Goal: Task Accomplishment & Management: Manage account settings

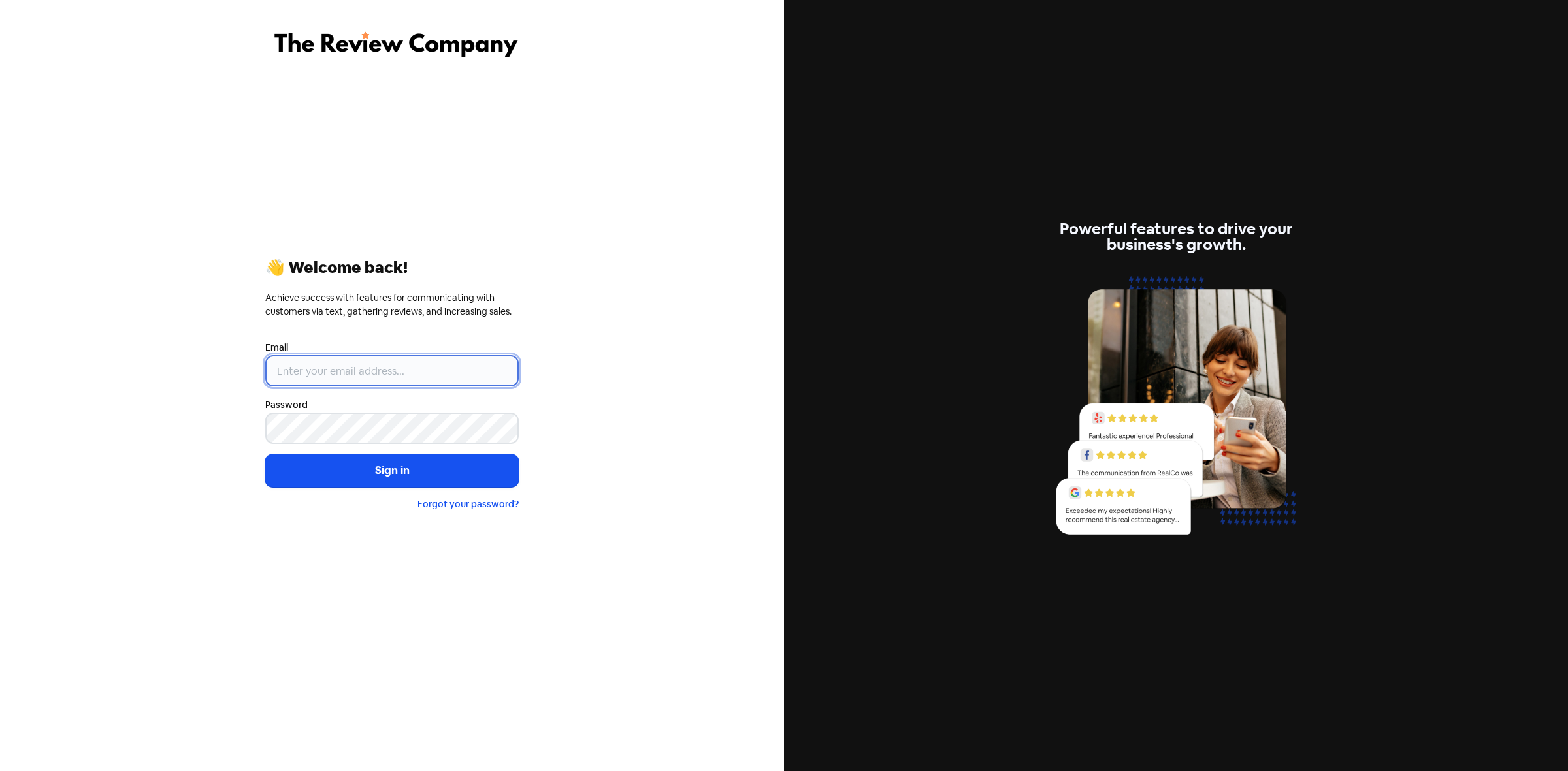
click at [341, 365] on input "email" at bounding box center [391, 370] width 254 height 31
type input "[PERSON_NAME][EMAIL_ADDRESS][DOMAIN_NAME]"
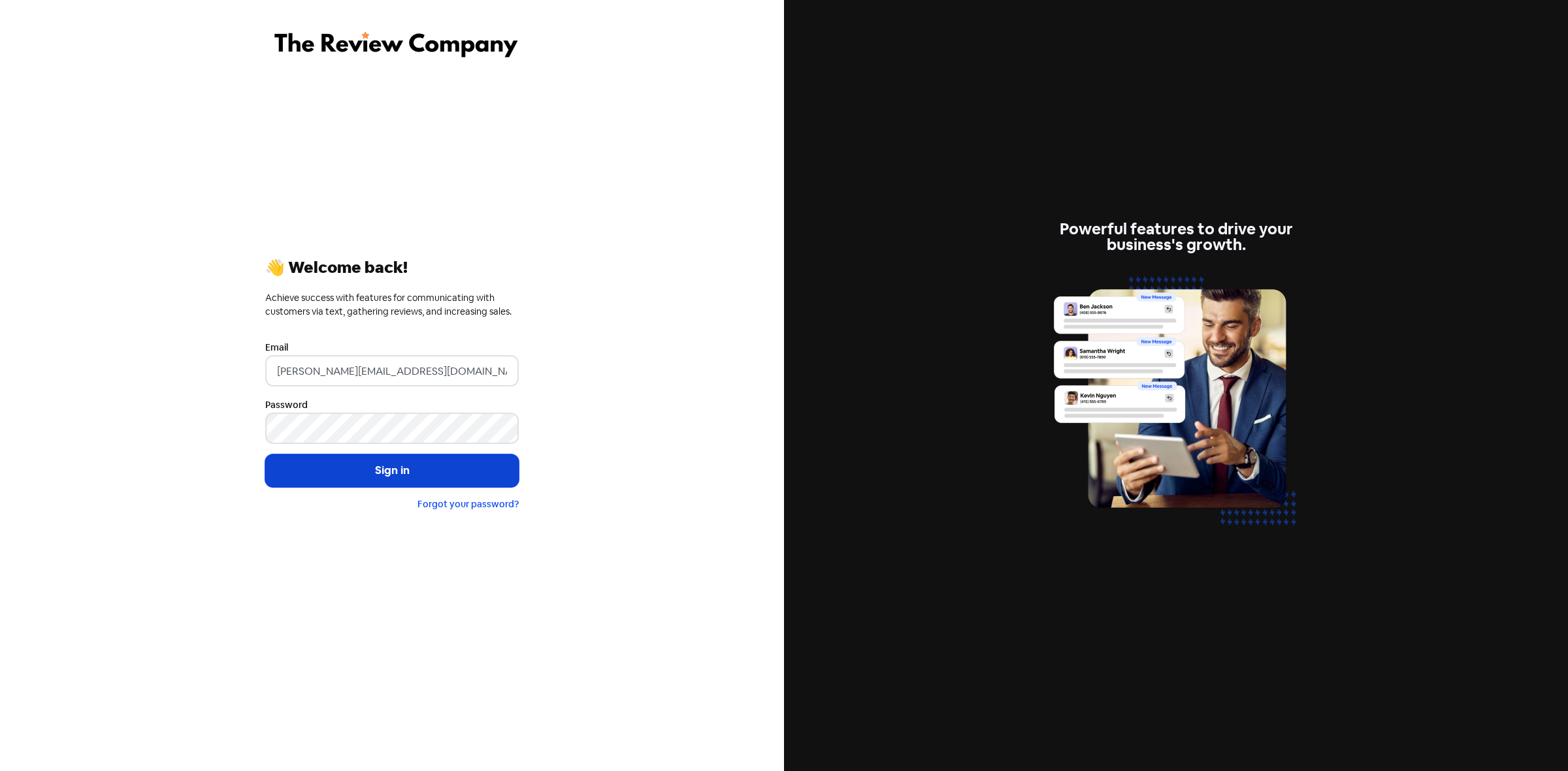
click at [429, 473] on button "Sign in" at bounding box center [391, 471] width 254 height 33
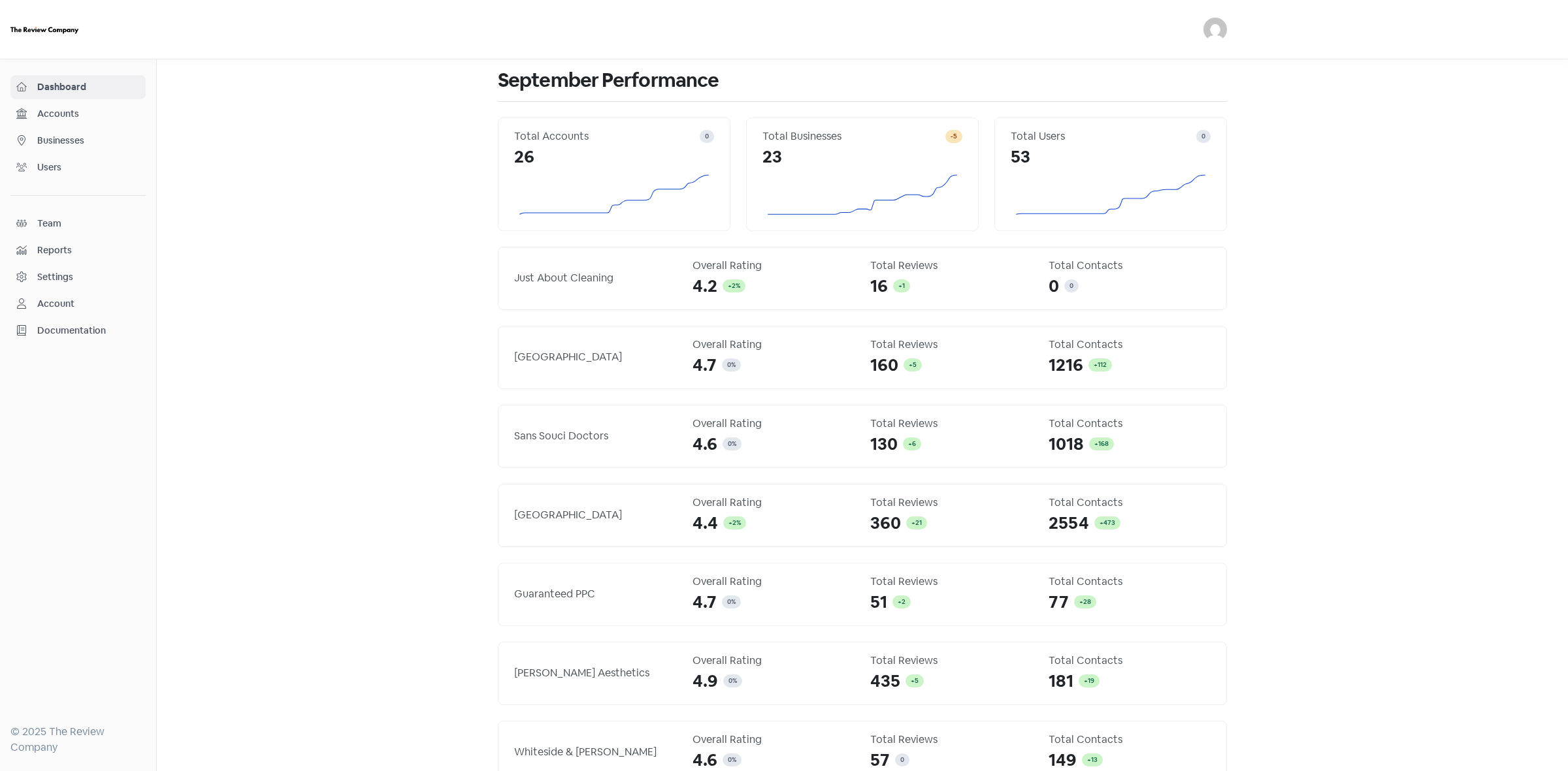
click at [67, 148] on div "Businesses" at bounding box center [78, 140] width 124 height 15
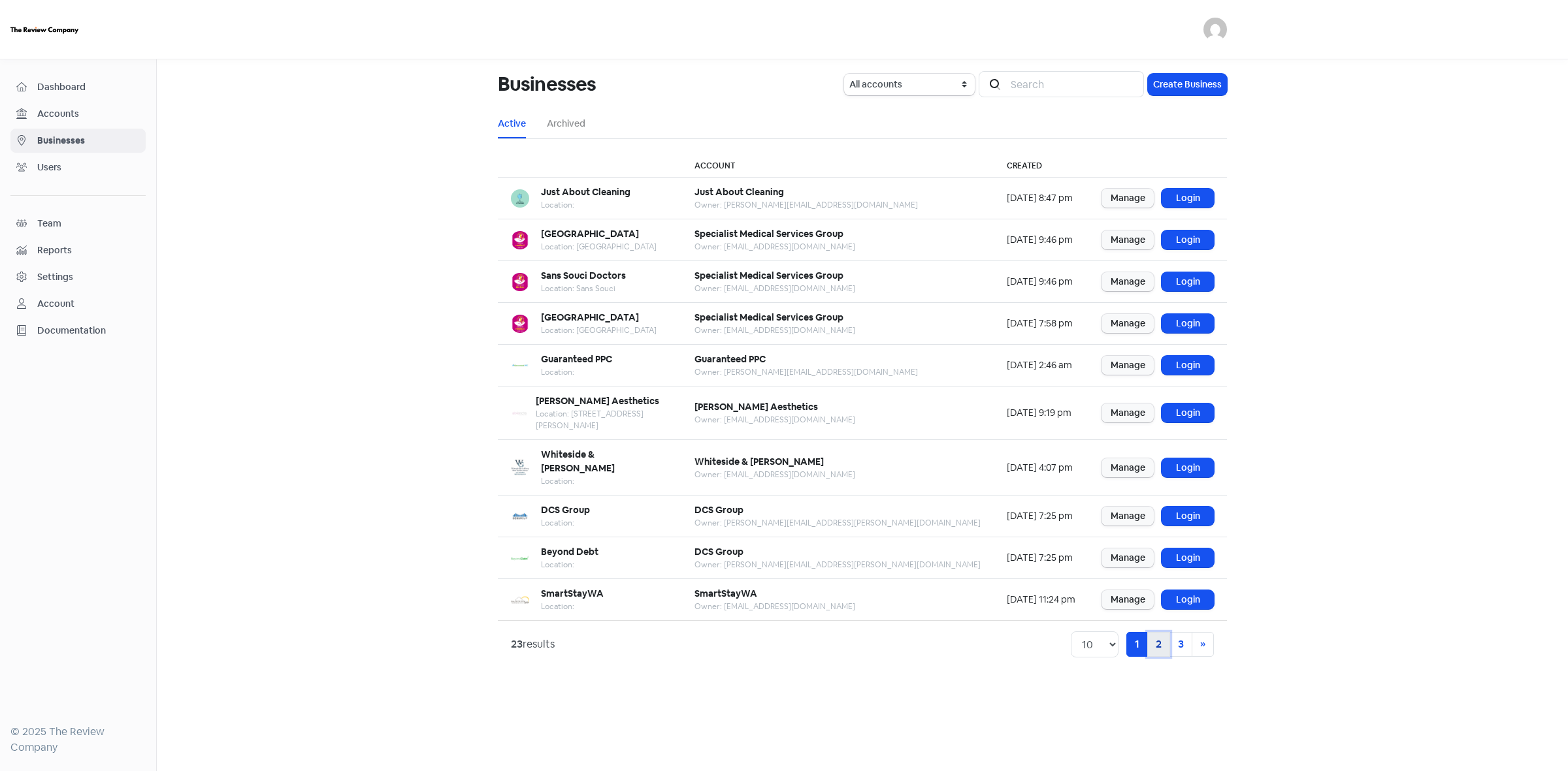
click at [1151, 632] on link "2" at bounding box center [1158, 644] width 23 height 25
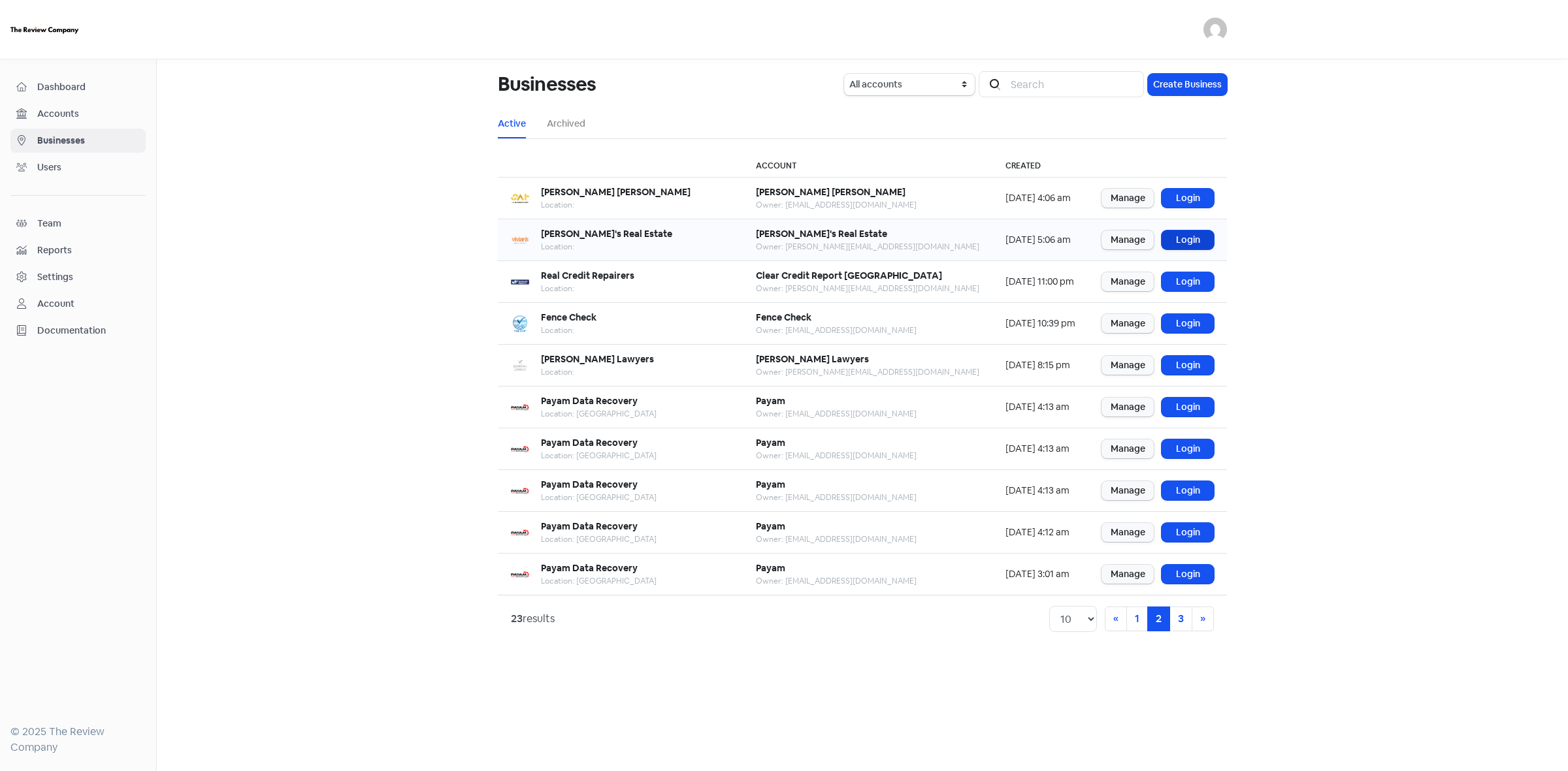
click at [1196, 241] on link "Login" at bounding box center [1187, 240] width 52 height 19
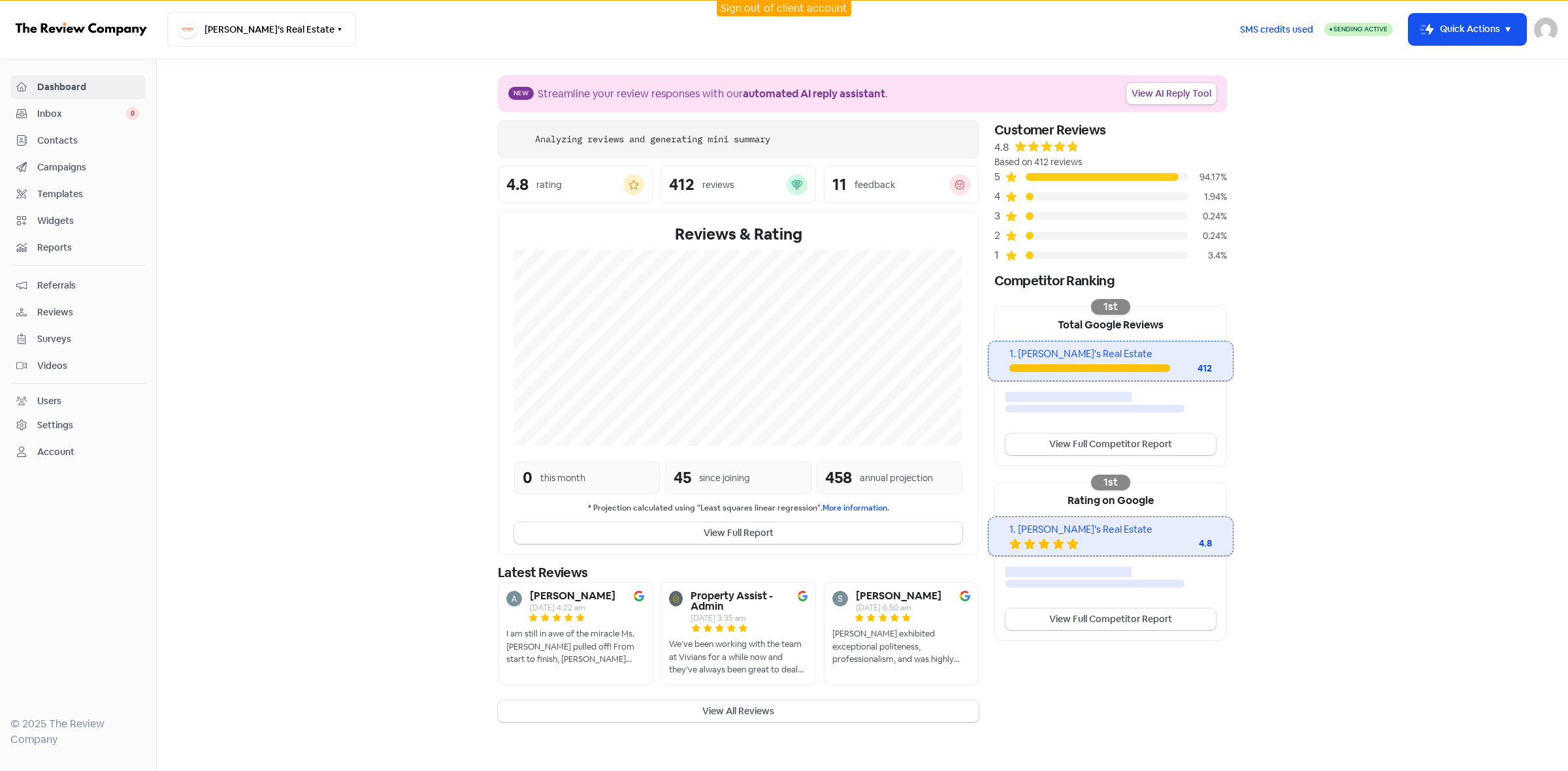
click at [68, 174] on span "Campaigns" at bounding box center [88, 168] width 102 height 14
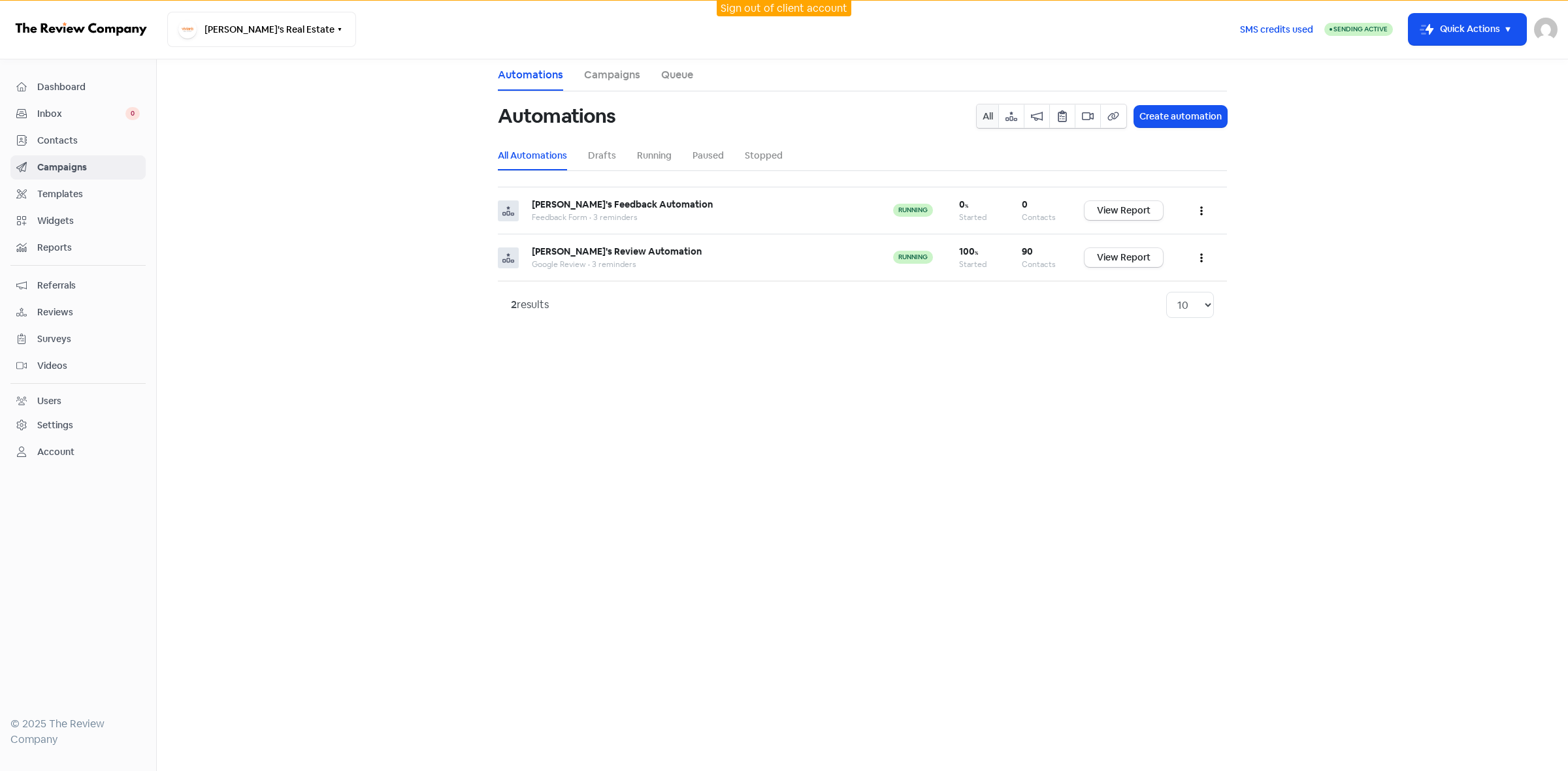
click at [604, 79] on link "Campaigns" at bounding box center [611, 75] width 56 height 16
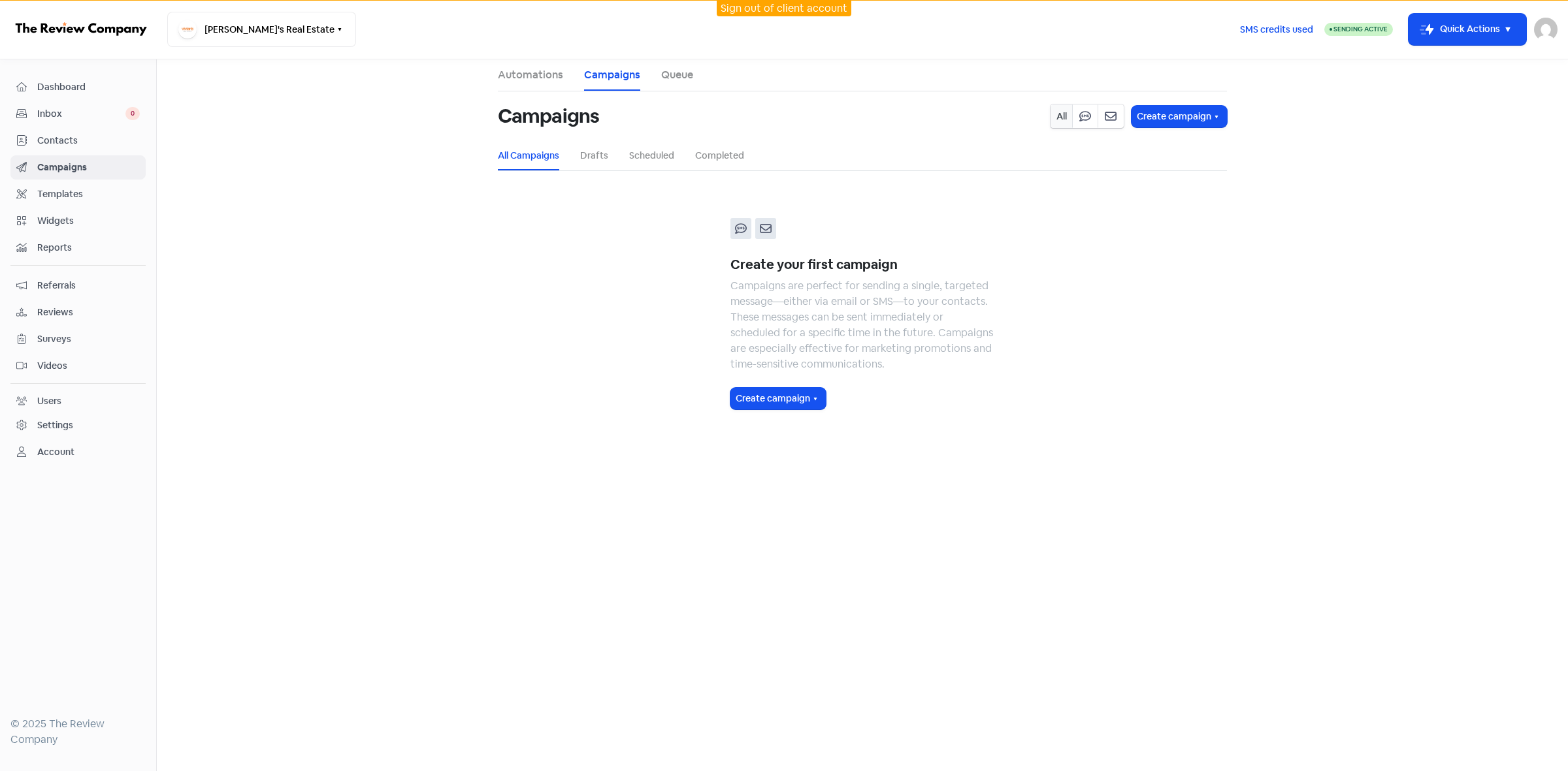
click at [84, 549] on div at bounding box center [78, 586] width 135 height 244
click at [482, 575] on main "Automations Campaigns Queue Campaigns All Create campaign All Campaigns Drafts …" at bounding box center [862, 415] width 1411 height 711
click at [69, 139] on span "Contacts" at bounding box center [88, 141] width 102 height 14
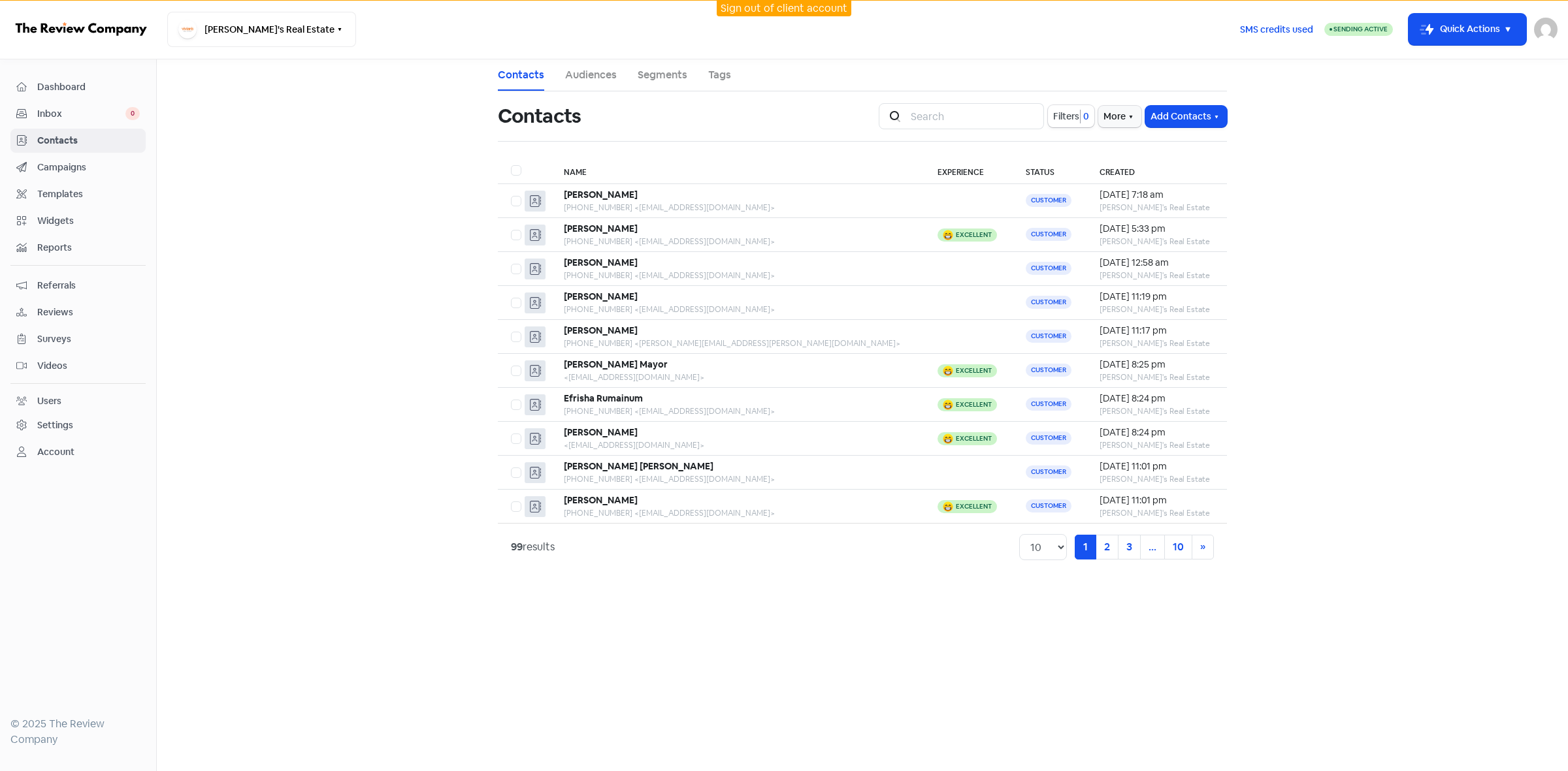
click at [68, 432] on div "Settings" at bounding box center [55, 426] width 35 height 14
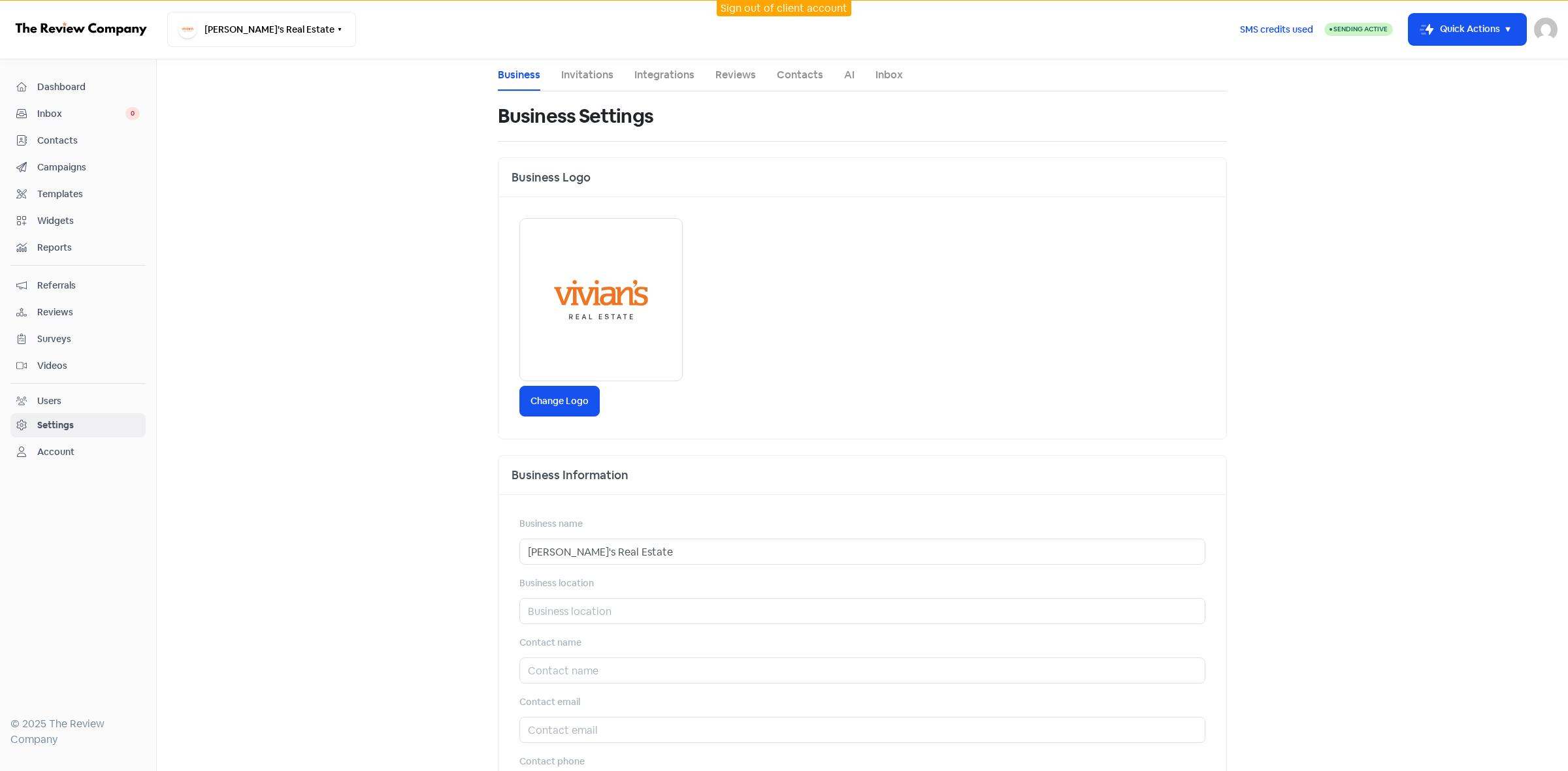
click at [732, 74] on link "Reviews" at bounding box center [735, 75] width 41 height 16
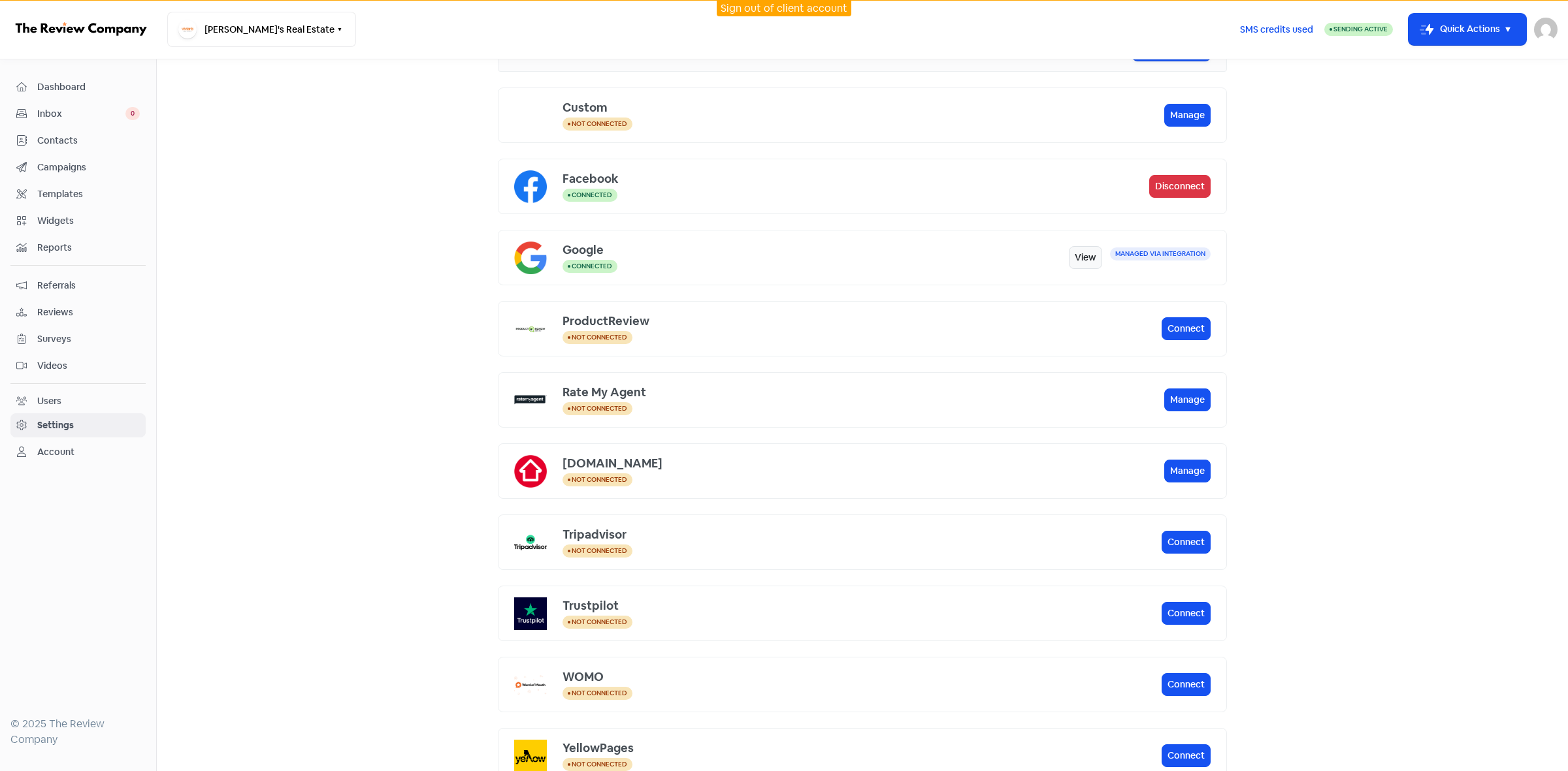
scroll to position [164, 0]
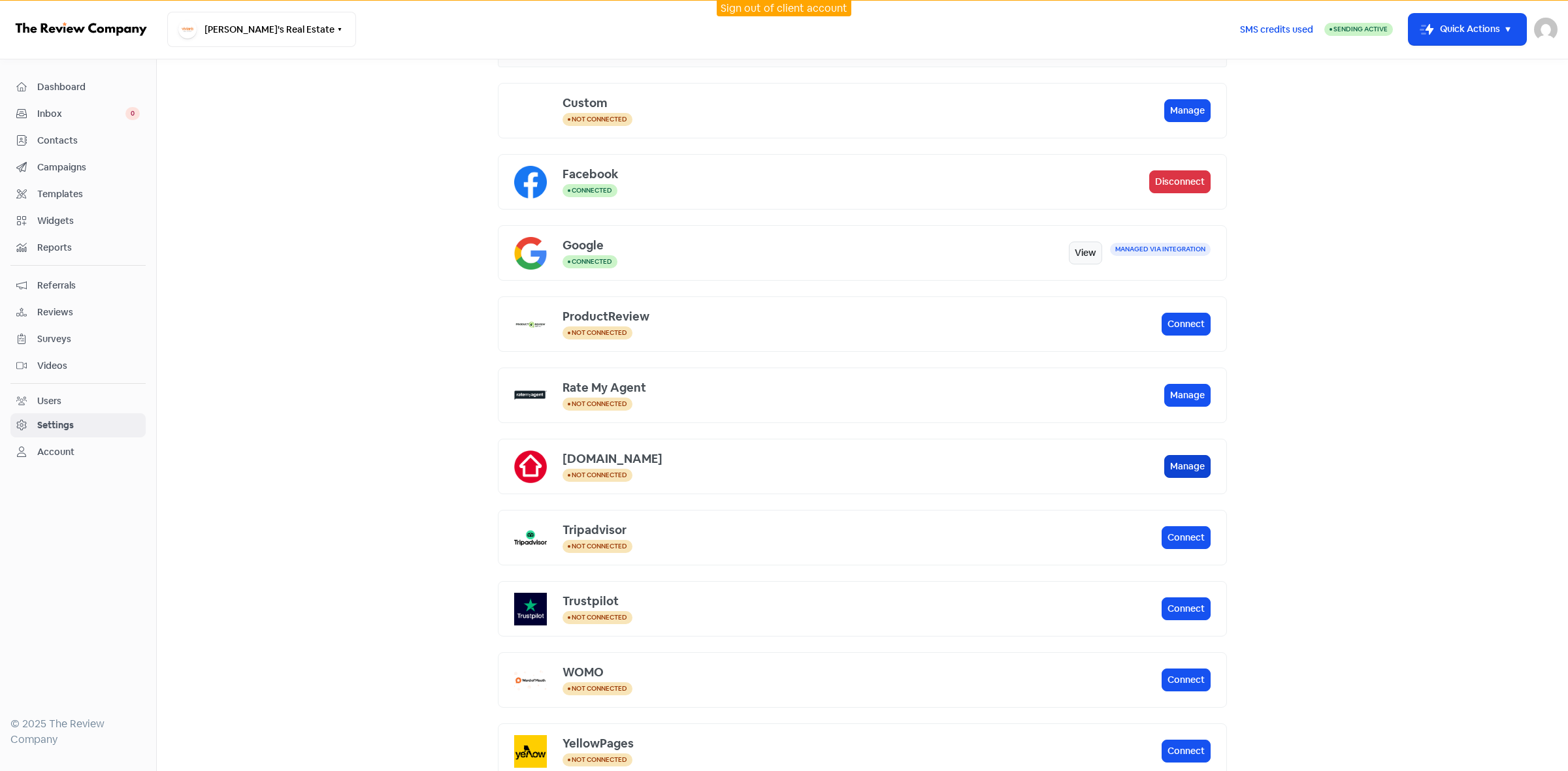
click at [1188, 466] on button "Manage" at bounding box center [1187, 466] width 47 height 22
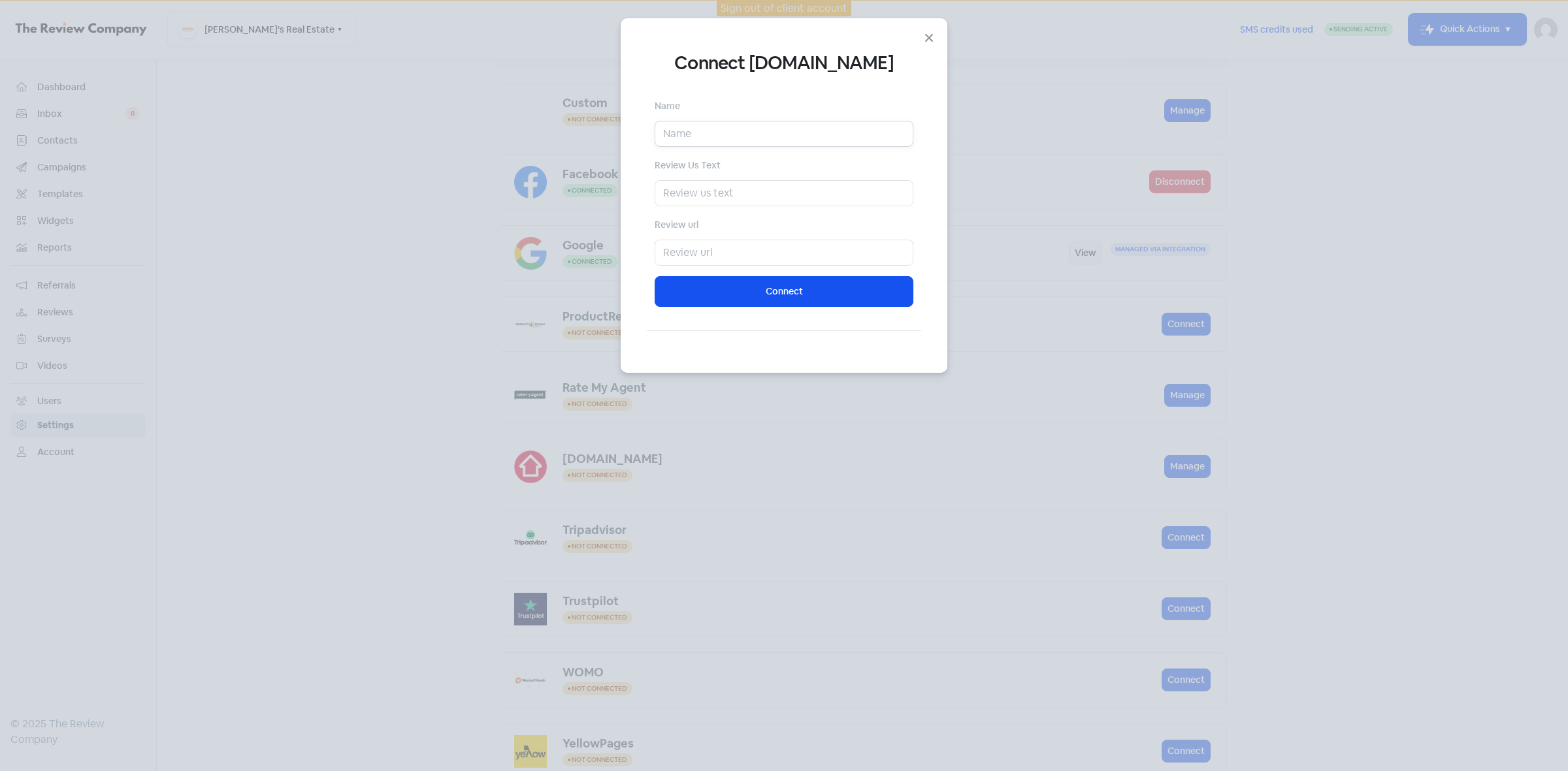
click at [711, 135] on input "text" at bounding box center [784, 134] width 259 height 26
drag, startPoint x: 691, startPoint y: 132, endPoint x: 740, endPoint y: 132, distance: 49.0
click at [740, 132] on input "Trent Vivian" at bounding box center [784, 134] width 259 height 26
type input "Trent"
click at [739, 195] on input "text" at bounding box center [784, 193] width 259 height 26
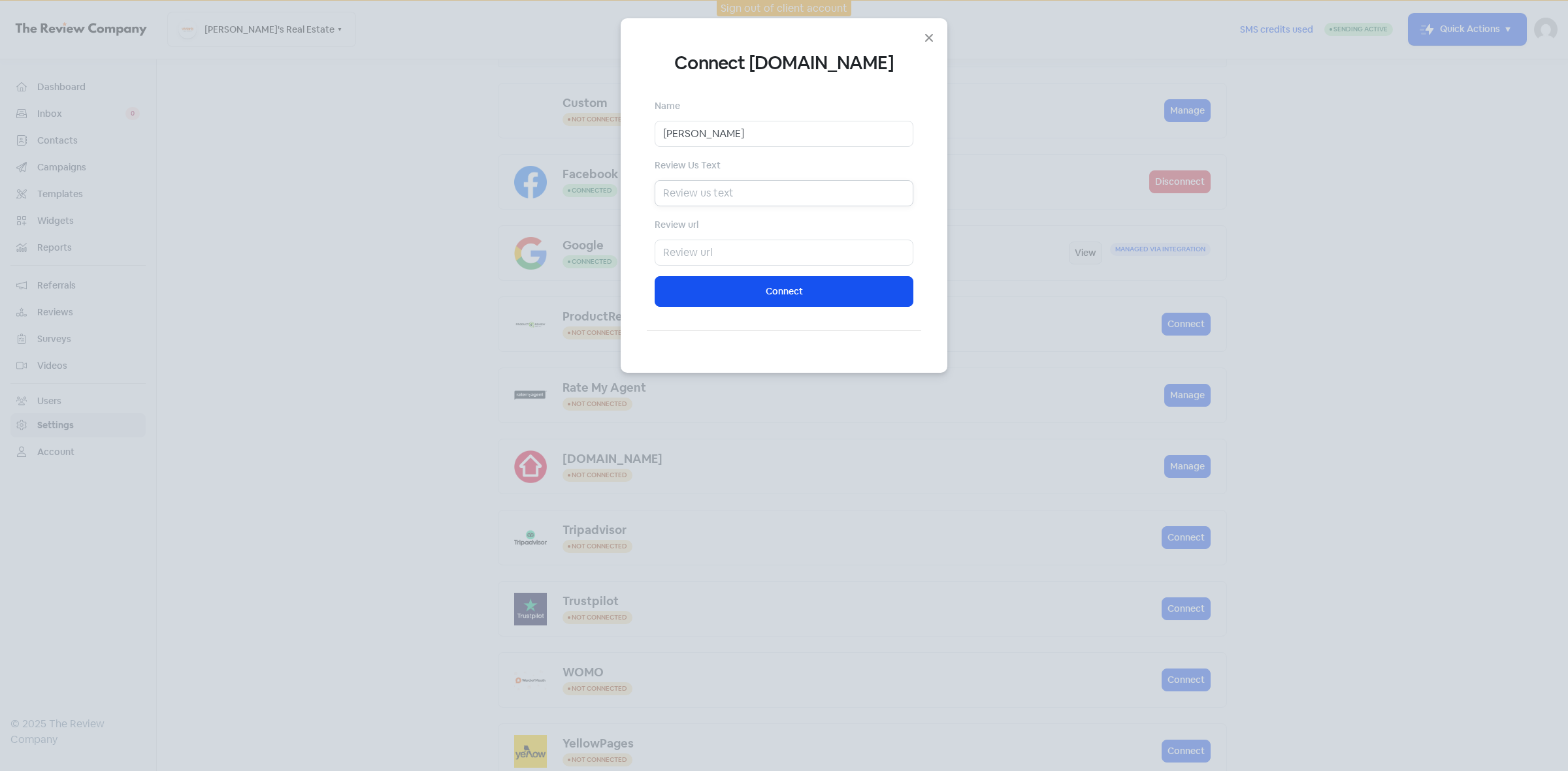
type input "H"
type input "T"
type input "L"
type input "Help Trent by leaving a review!"
drag, startPoint x: 831, startPoint y: 199, endPoint x: 652, endPoint y: 190, distance: 179.2
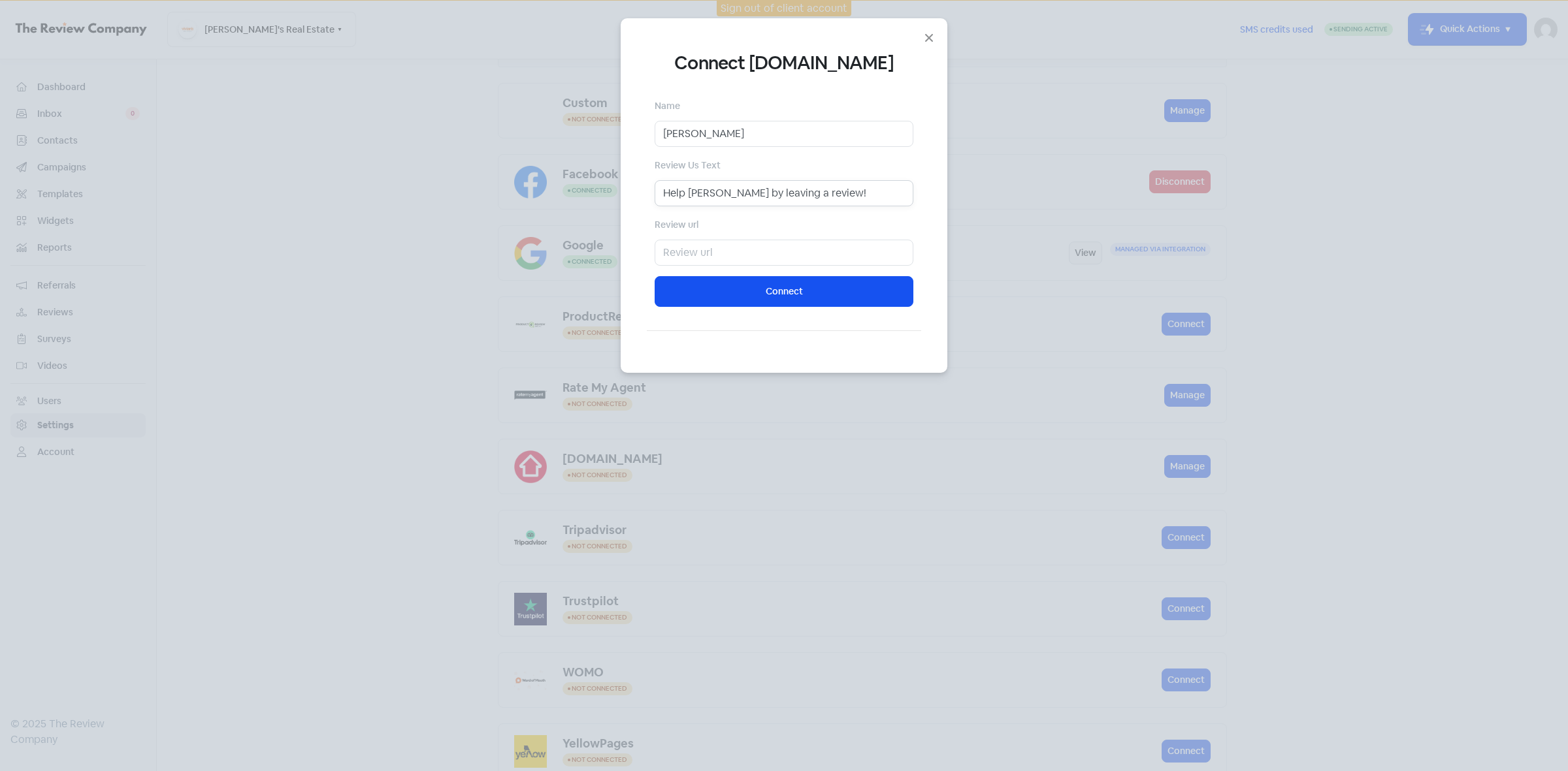
click at [652, 190] on div "Connect realestate.com.au Name Trent Review Us Text Help Trent by leaving a rev…" at bounding box center [784, 196] width 326 height 355
type input "t"
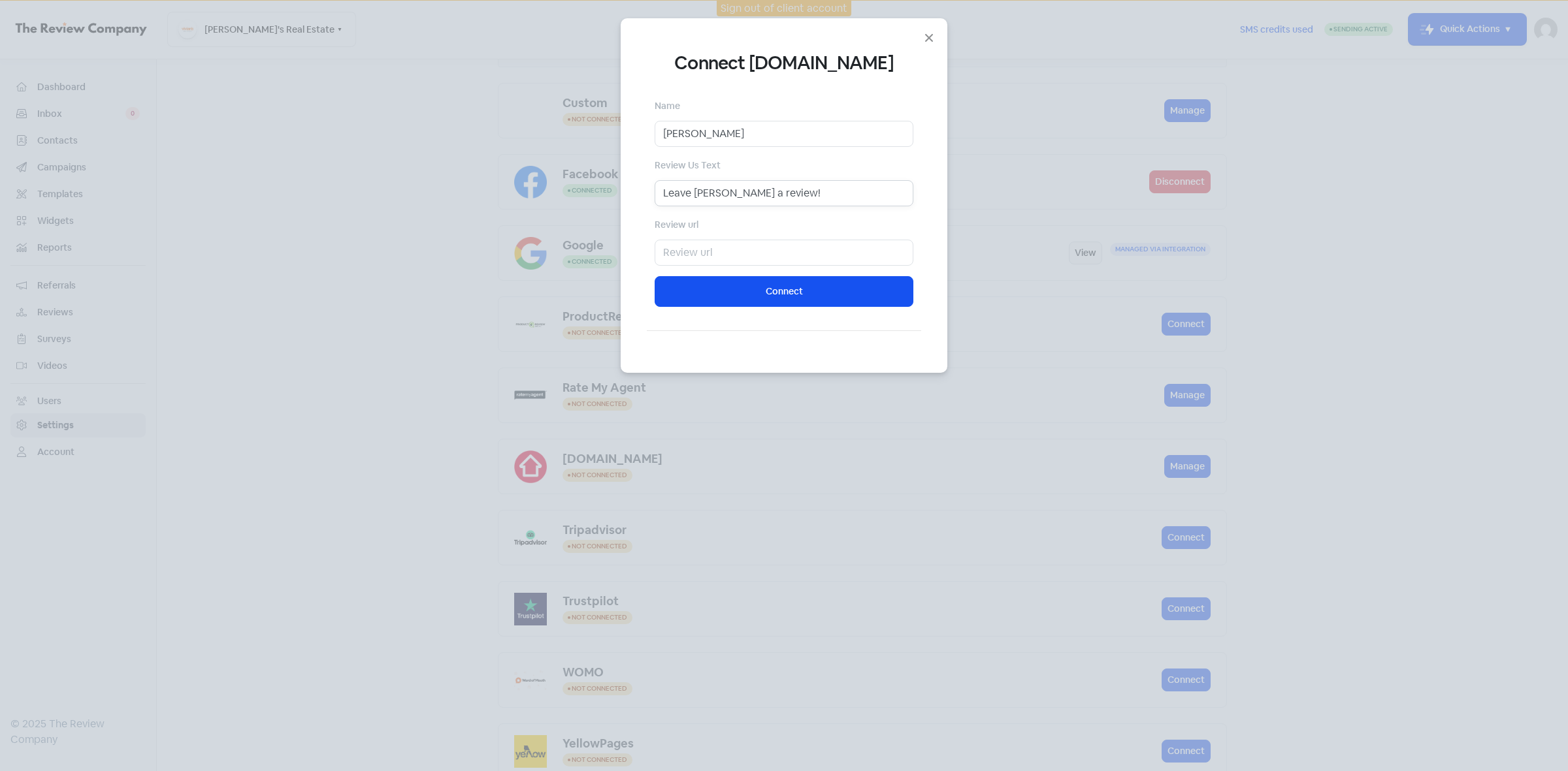
click at [736, 193] on input "Leave Trent a review!" at bounding box center [784, 193] width 259 height 26
type input "Leave Trent a Review!"
click at [719, 254] on input "text" at bounding box center [784, 253] width 259 height 26
paste input "https://www.realestate.com.au/agent/trent-vivian-1267271/reviews?campaignType=i…"
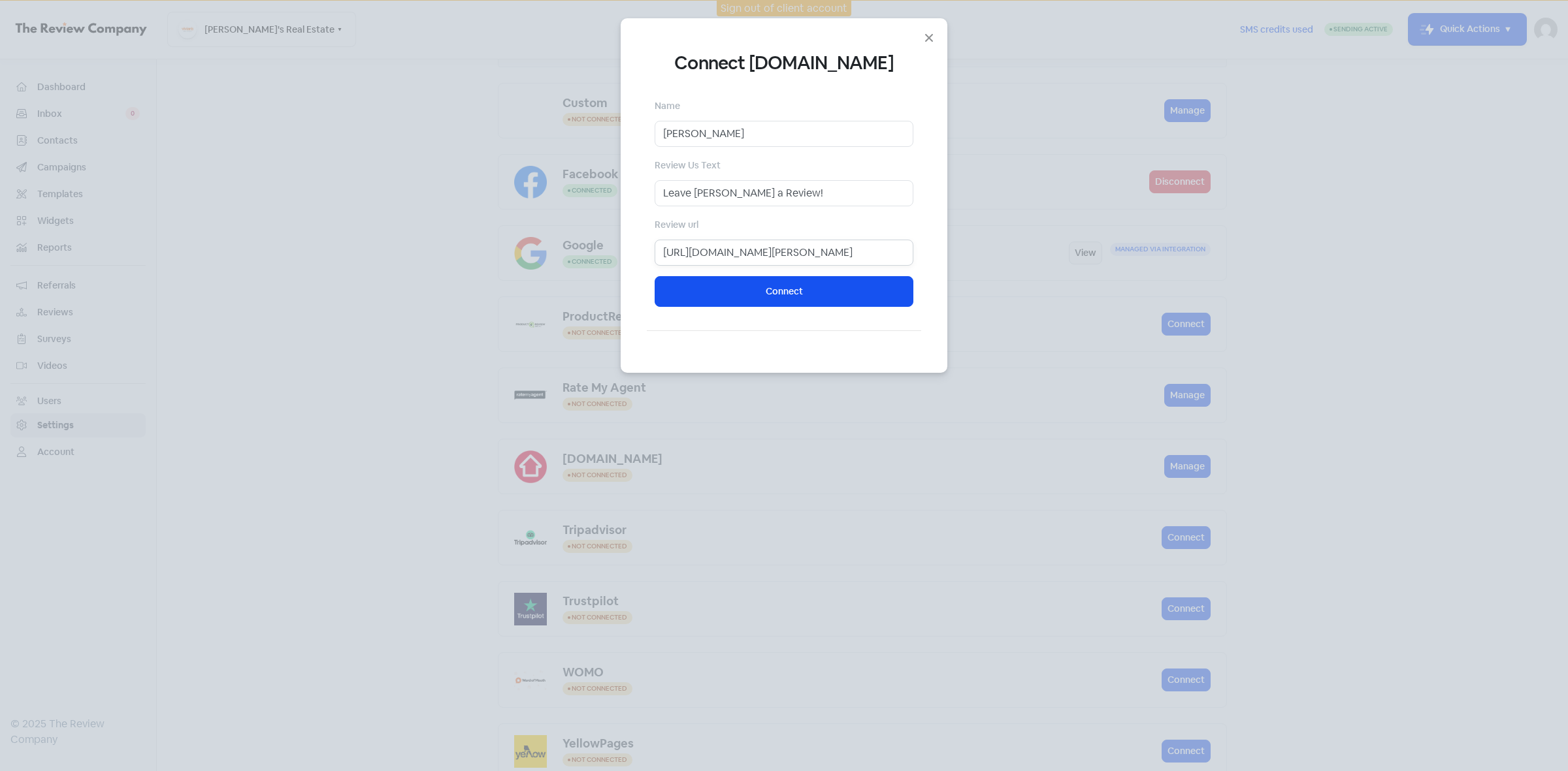
drag, startPoint x: 736, startPoint y: 262, endPoint x: 1007, endPoint y: 270, distance: 271.1
click at [1007, 270] on div "Connect realestate.com.au Name Trent Review Us Text Leave Trent a Review! Revie…" at bounding box center [784, 385] width 1568 height 771
drag, startPoint x: 694, startPoint y: 253, endPoint x: 994, endPoint y: 271, distance: 300.5
click at [994, 271] on div "Connect realestate.com.au Name Trent Review Us Text Leave Trent a Review! Revie…" at bounding box center [784, 385] width 1568 height 771
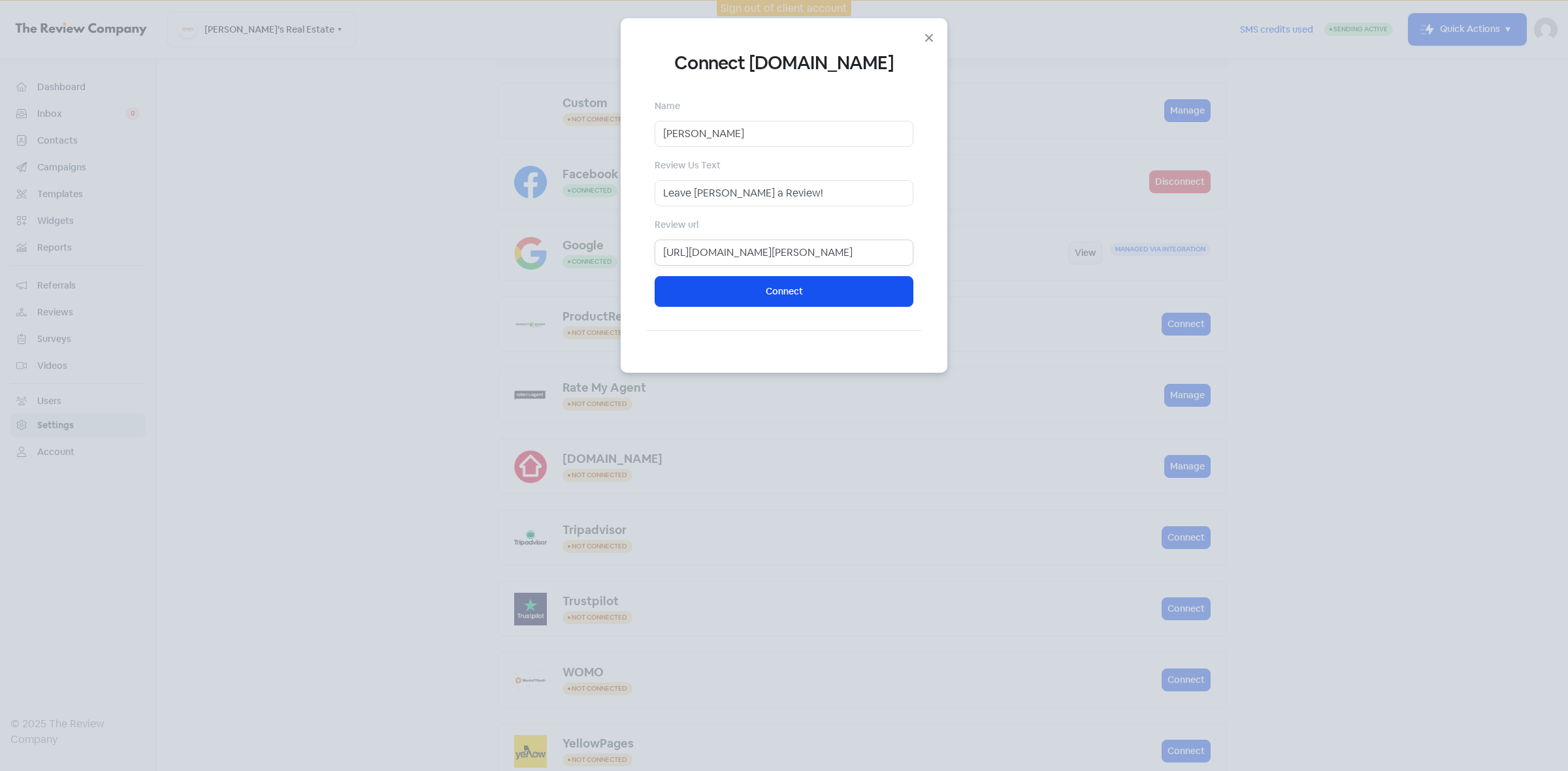
scroll to position [0, 1033]
drag, startPoint x: 706, startPoint y: 250, endPoint x: 1007, endPoint y: 272, distance: 301.8
click at [1007, 272] on div "Connect realestate.com.au Name Trent Review Us Text Leave Trent a Review! Revie…" at bounding box center [784, 385] width 1568 height 771
drag, startPoint x: 704, startPoint y: 254, endPoint x: 973, endPoint y: 273, distance: 269.7
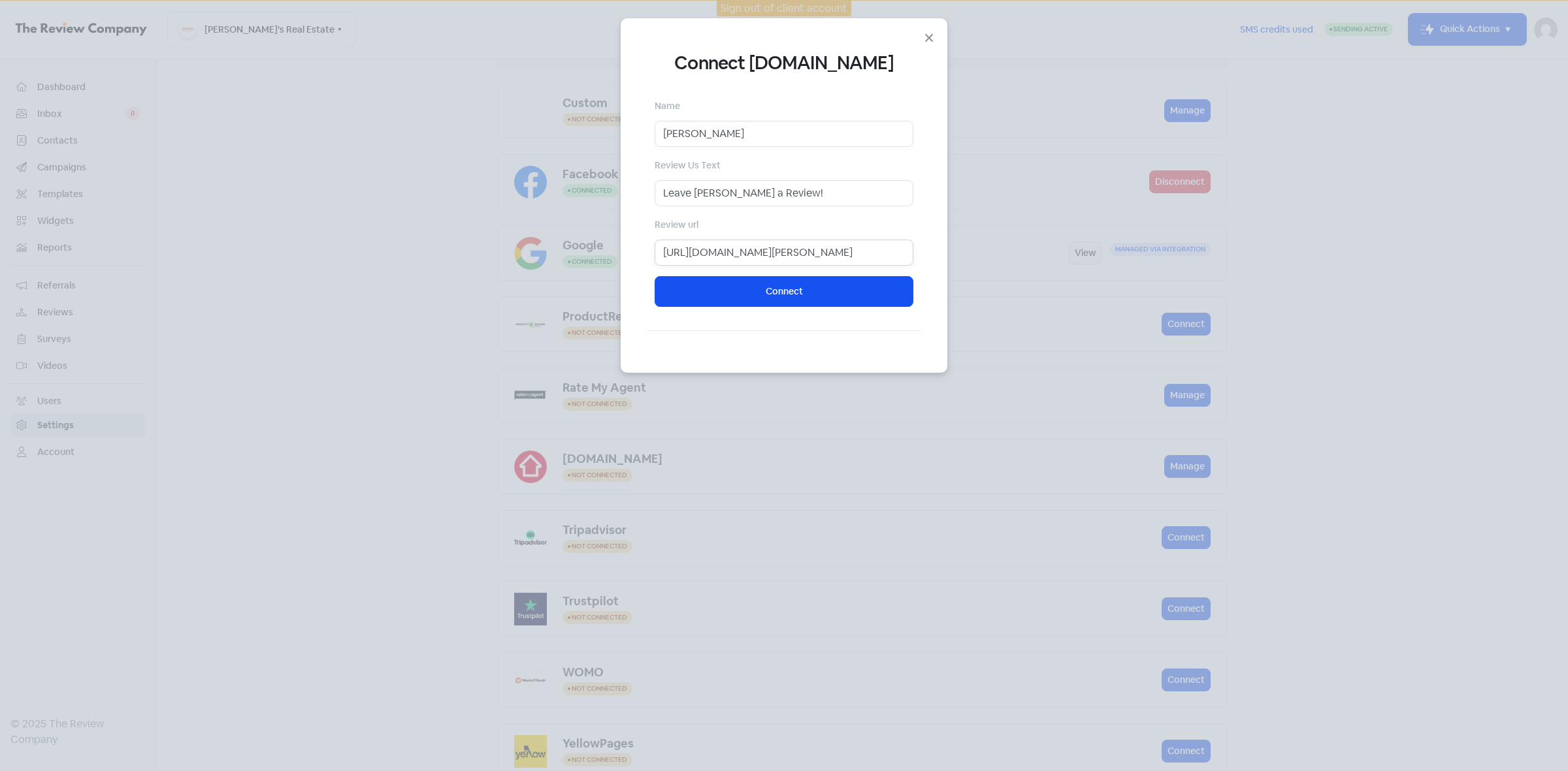
click at [973, 273] on div "Connect realestate.com.au Name Trent Review Us Text Leave Trent a Review! Revie…" at bounding box center [784, 385] width 1568 height 771
drag, startPoint x: 826, startPoint y: 258, endPoint x: 1017, endPoint y: 271, distance: 191.4
click at [1017, 271] on div "Connect realestate.com.au Name Trent Review Us Text Leave Trent a Review! Revie…" at bounding box center [784, 385] width 1568 height 771
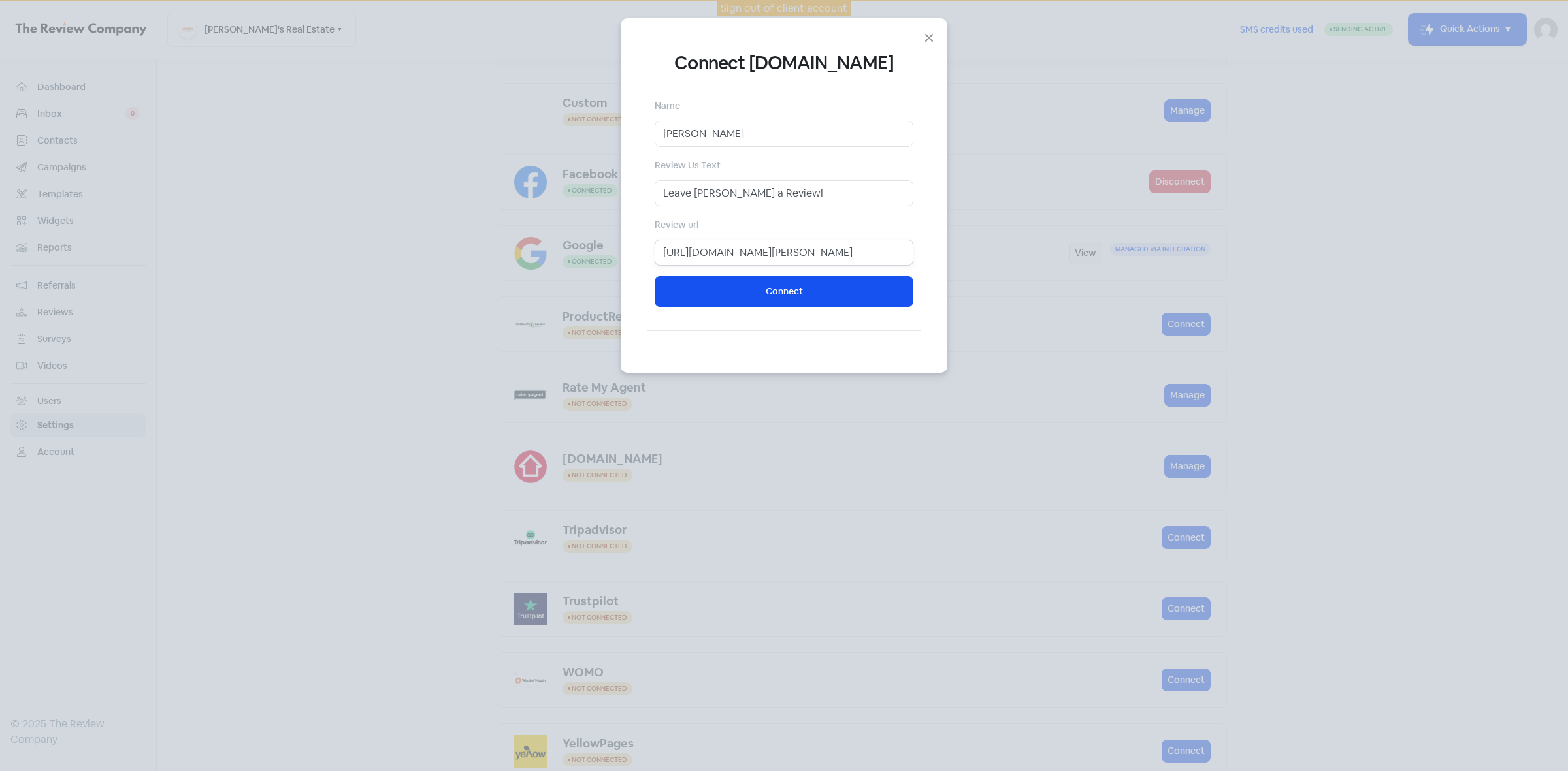
drag, startPoint x: 701, startPoint y: 258, endPoint x: 632, endPoint y: 254, distance: 69.1
click at [632, 254] on div "Connect realestate.com.au Name Trent Review Us Text Leave Trent a Review! Revie…" at bounding box center [784, 196] width 326 height 355
drag, startPoint x: 799, startPoint y: 261, endPoint x: 814, endPoint y: 262, distance: 15.0
click at [799, 262] on input "https://www.realestate.com.au/agent/trent-vivian-1267271/reviews?campaignType=i…" at bounding box center [784, 253] width 259 height 26
click at [853, 258] on input "https://www.realestate.com.au/agent/trent-vivian-1267271/reviews?campaignType=i…" at bounding box center [784, 253] width 259 height 26
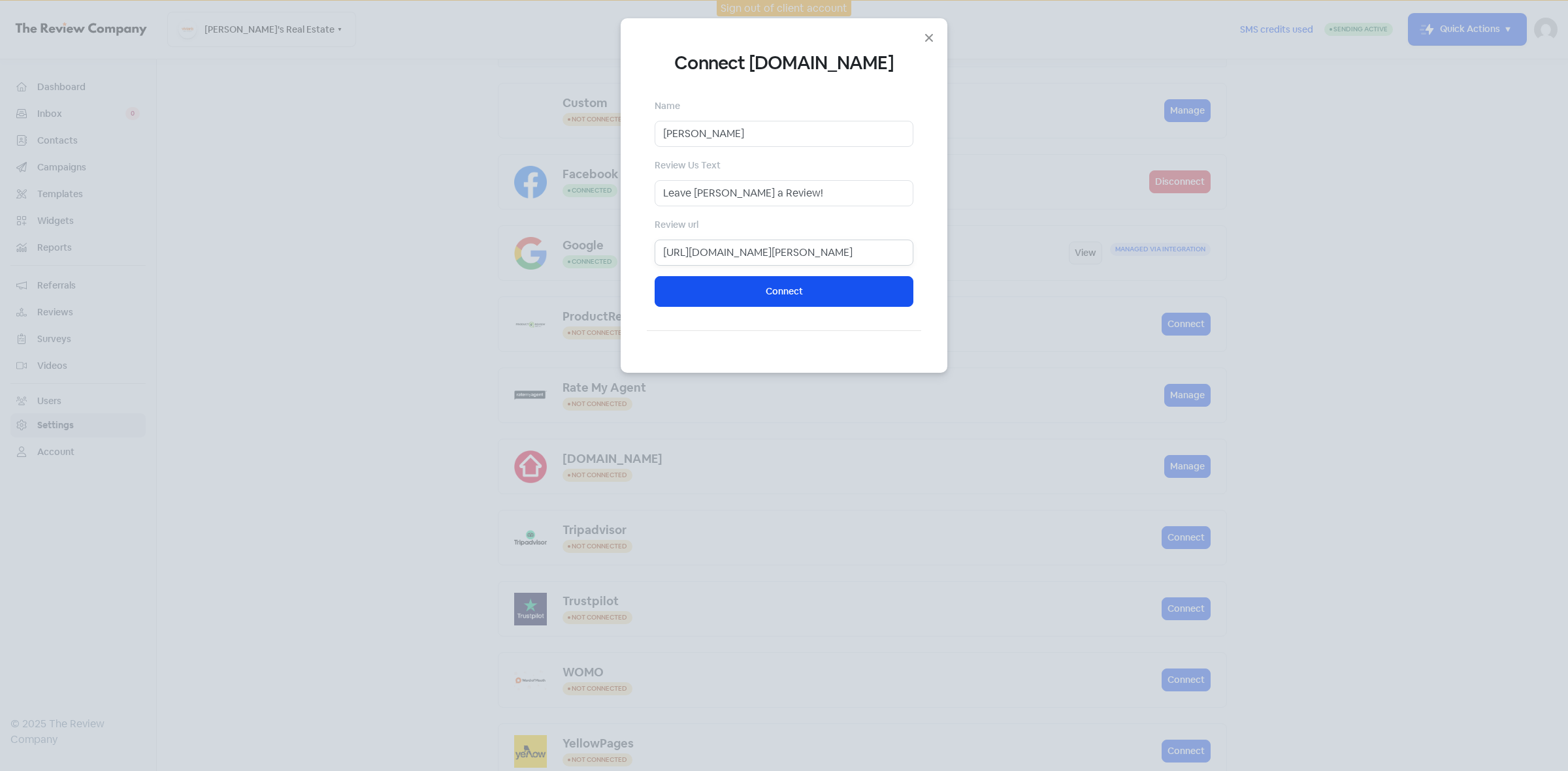
scroll to position [0, 632]
drag, startPoint x: 879, startPoint y: 252, endPoint x: 990, endPoint y: 255, distance: 111.0
click at [990, 255] on div "Connect realestate.com.au Name Trent Review Us Text Leave Trent a Review! Revie…" at bounding box center [784, 385] width 1568 height 771
type input "https://www.realestate.com.au/agent/trent-vivian-1267271/reviews"
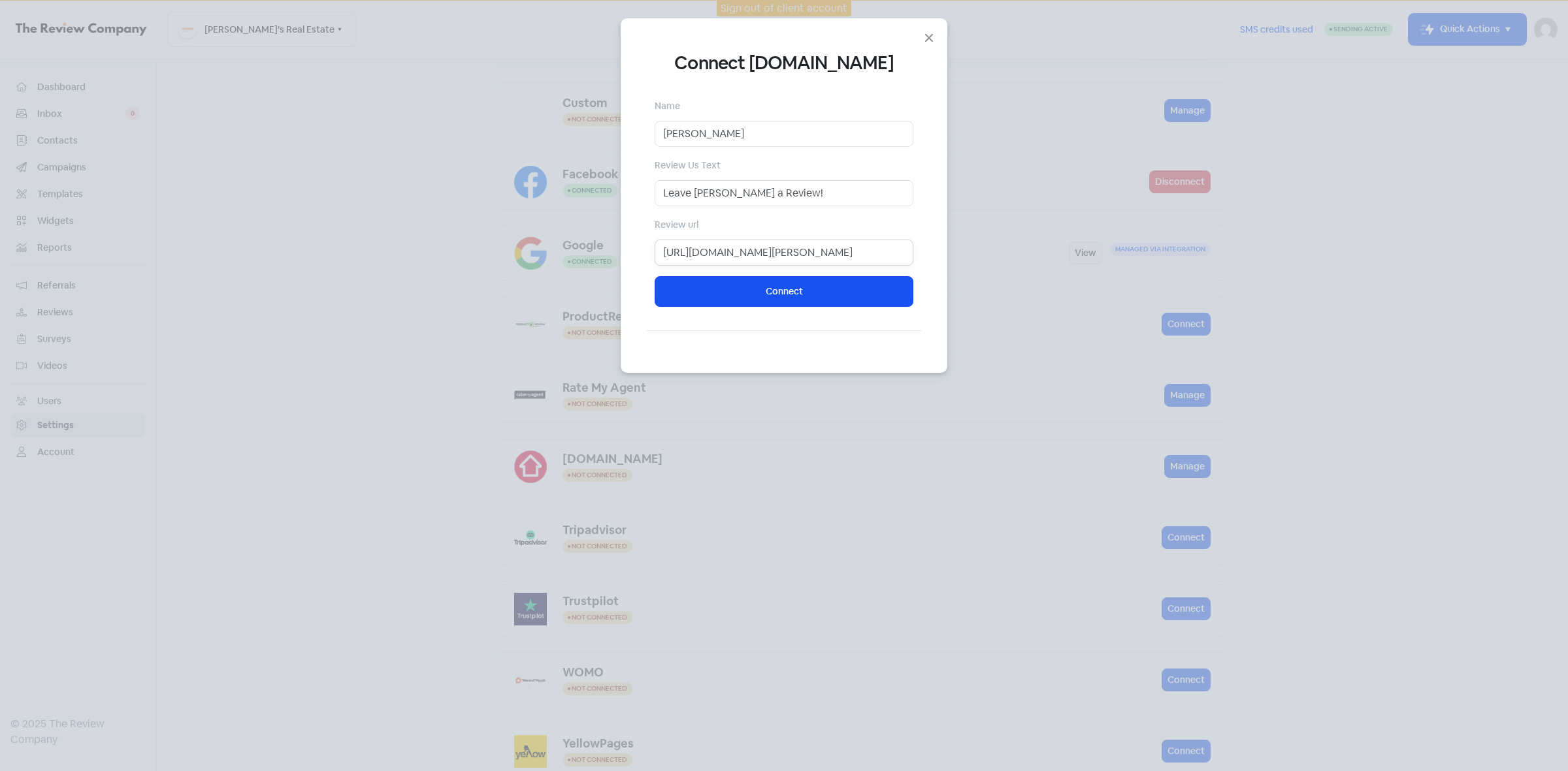
scroll to position [0, 0]
click at [831, 291] on button "Connect" at bounding box center [784, 291] width 259 height 30
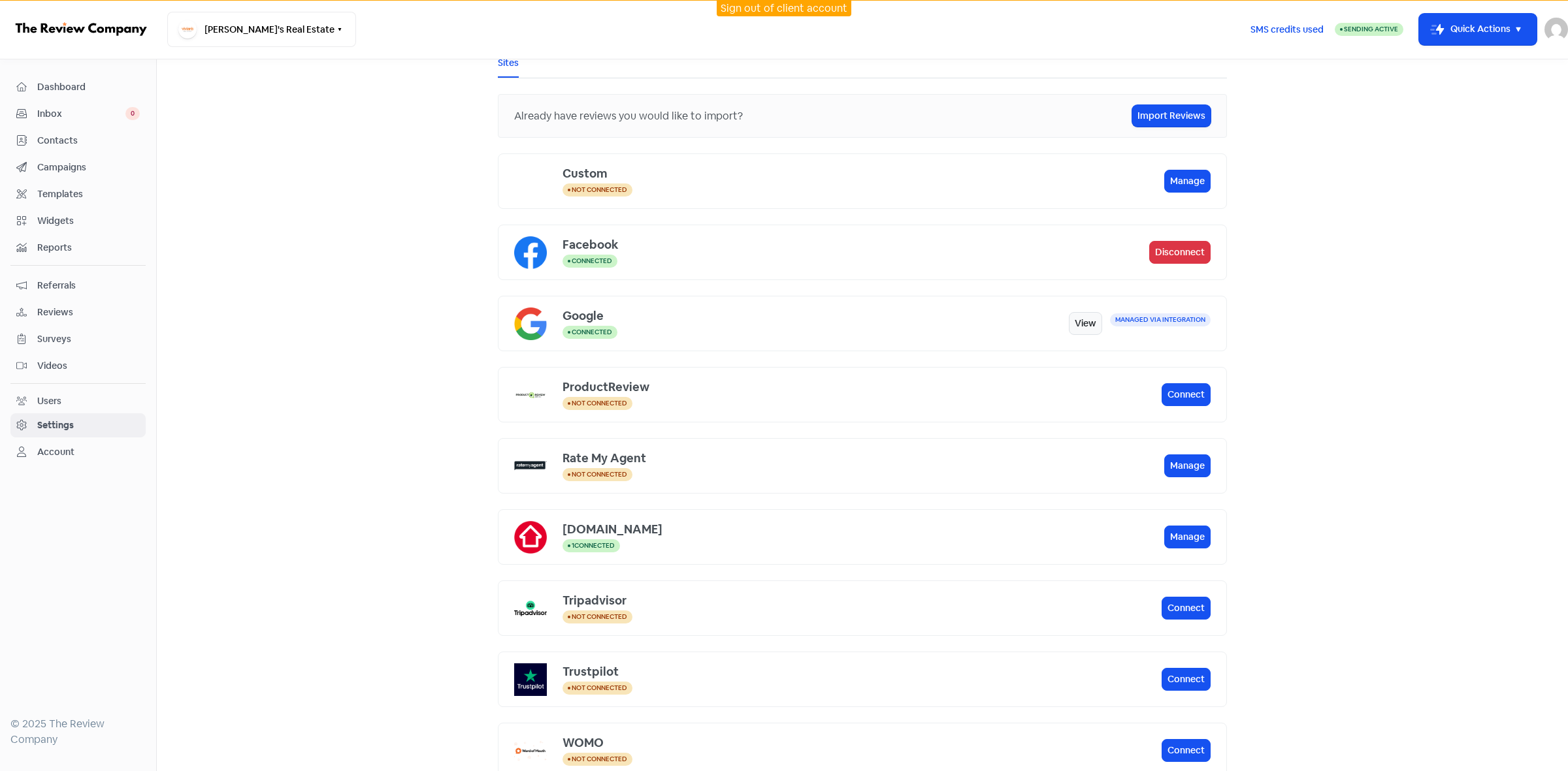
scroll to position [164, 0]
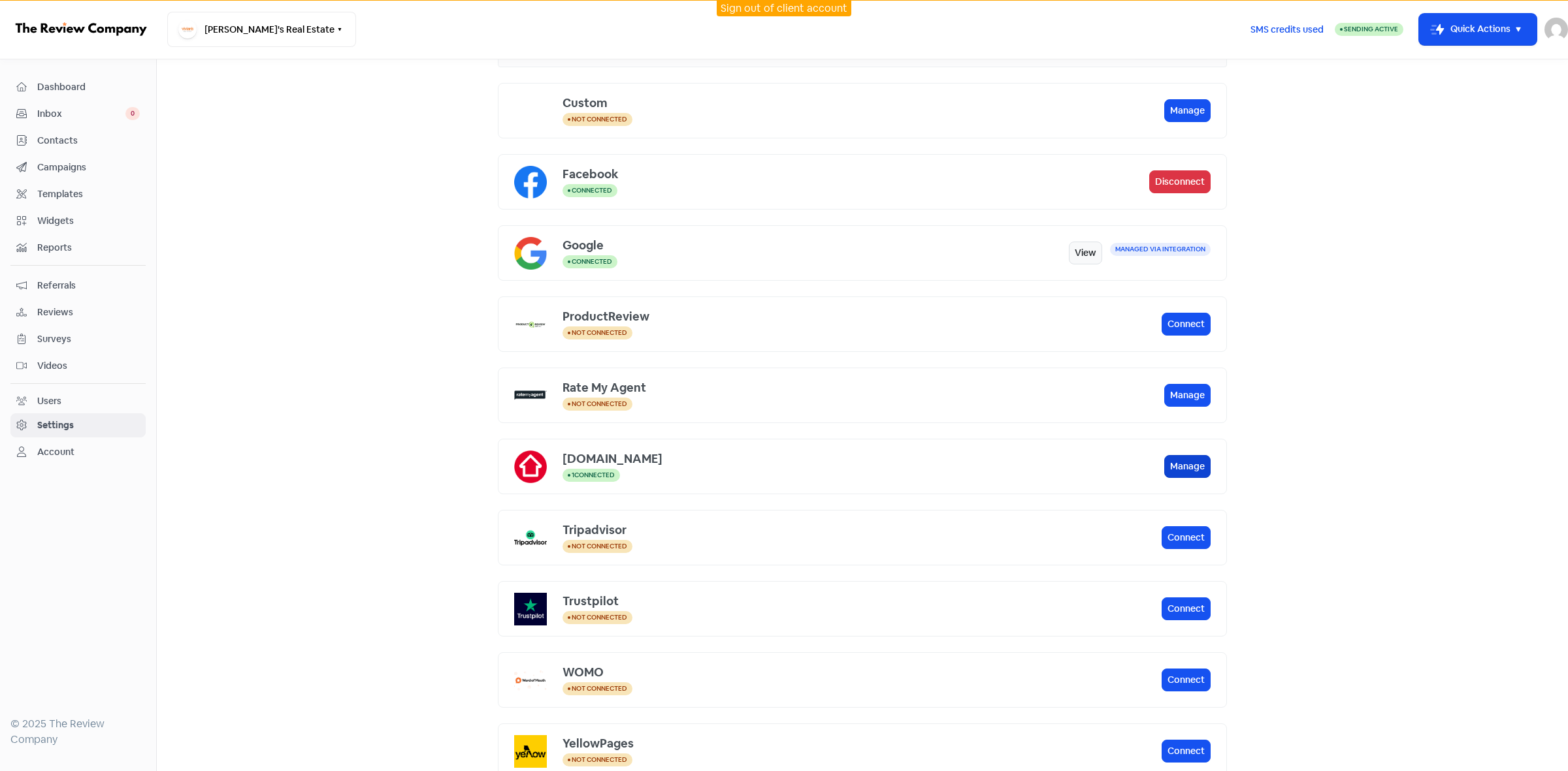
click at [1166, 466] on button "Manage" at bounding box center [1187, 466] width 47 height 22
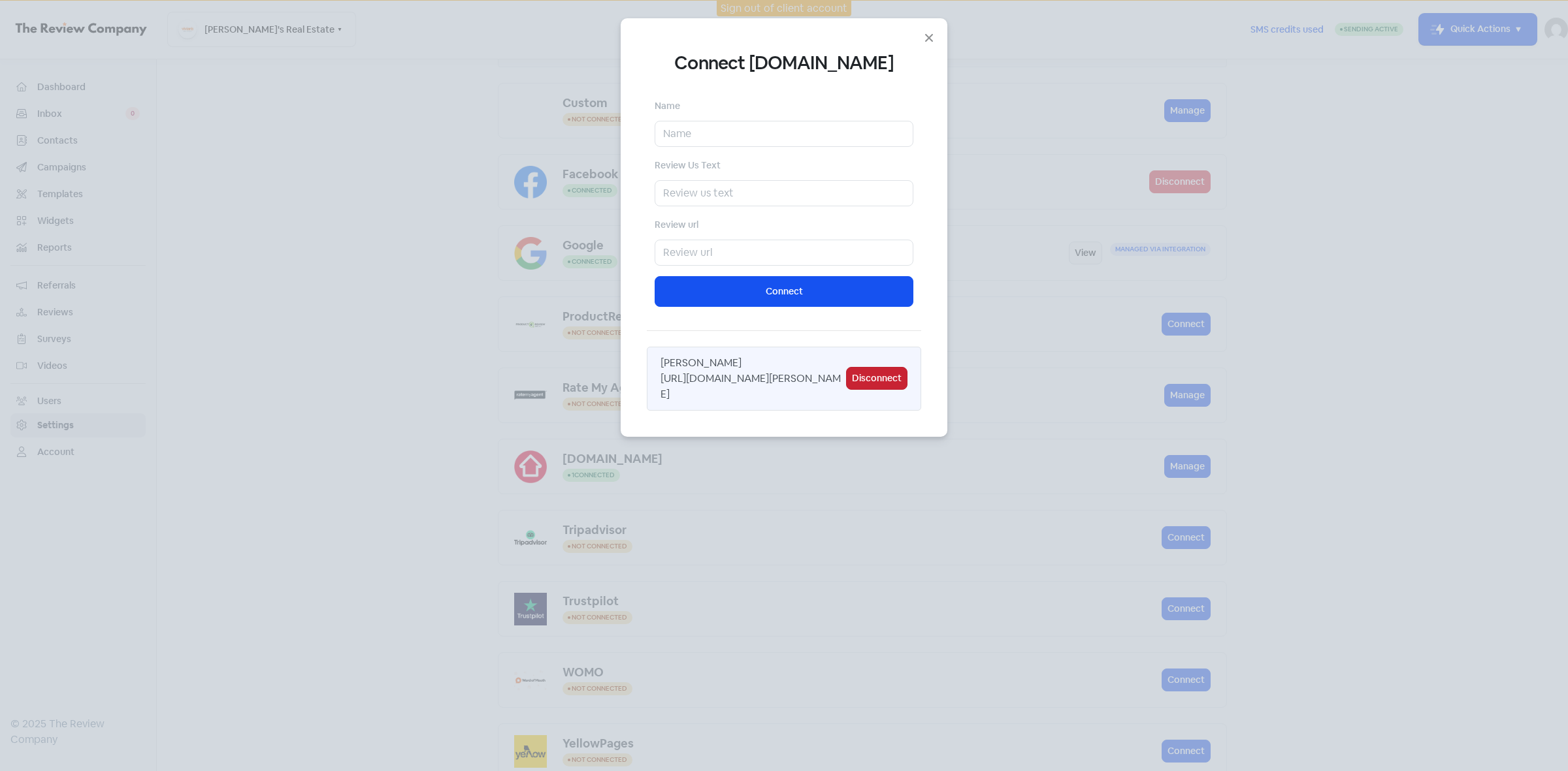
click at [881, 382] on button "Disconnect" at bounding box center [876, 378] width 61 height 22
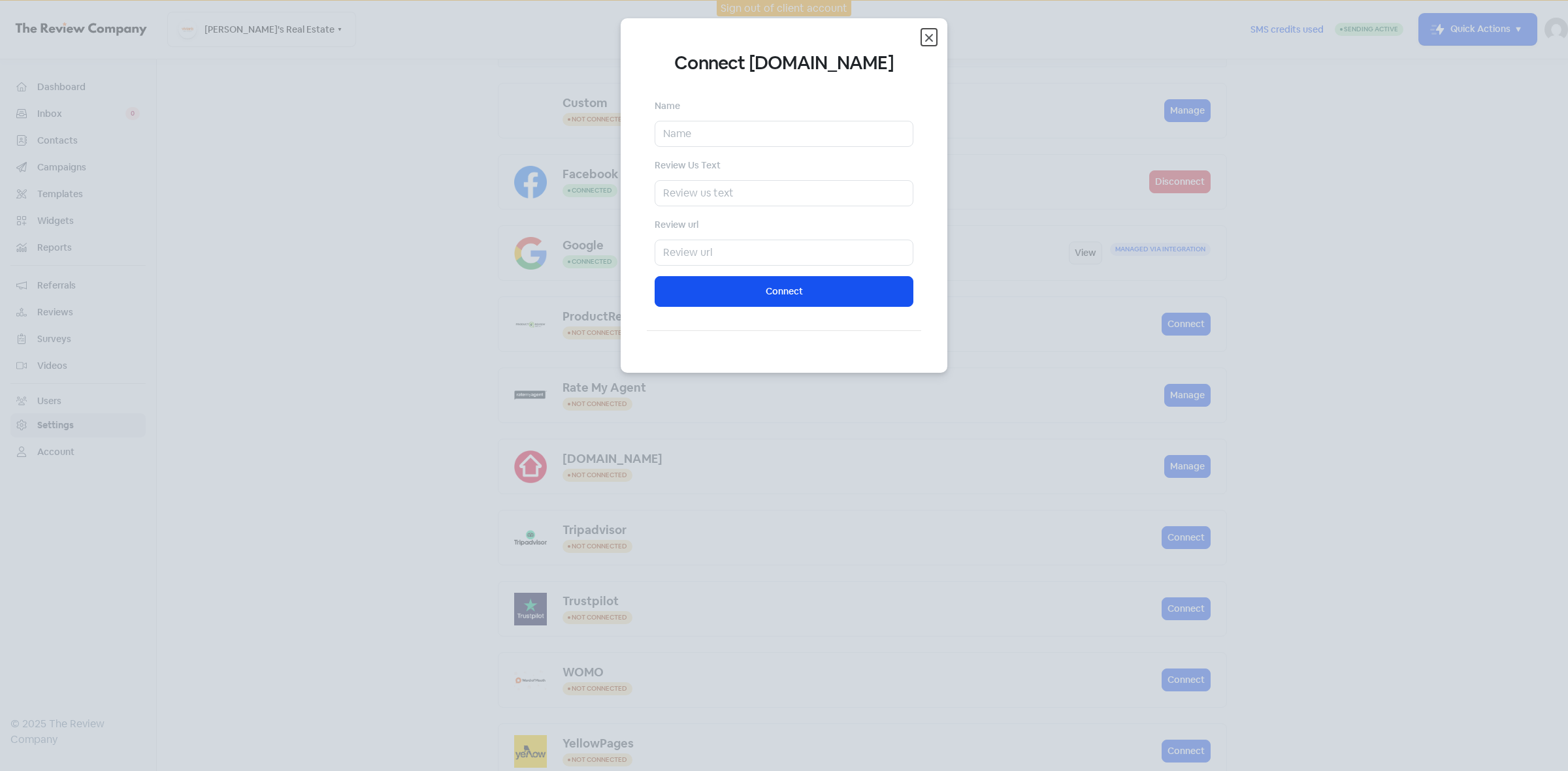
click at [925, 35] on icon "Close" at bounding box center [929, 38] width 16 height 16
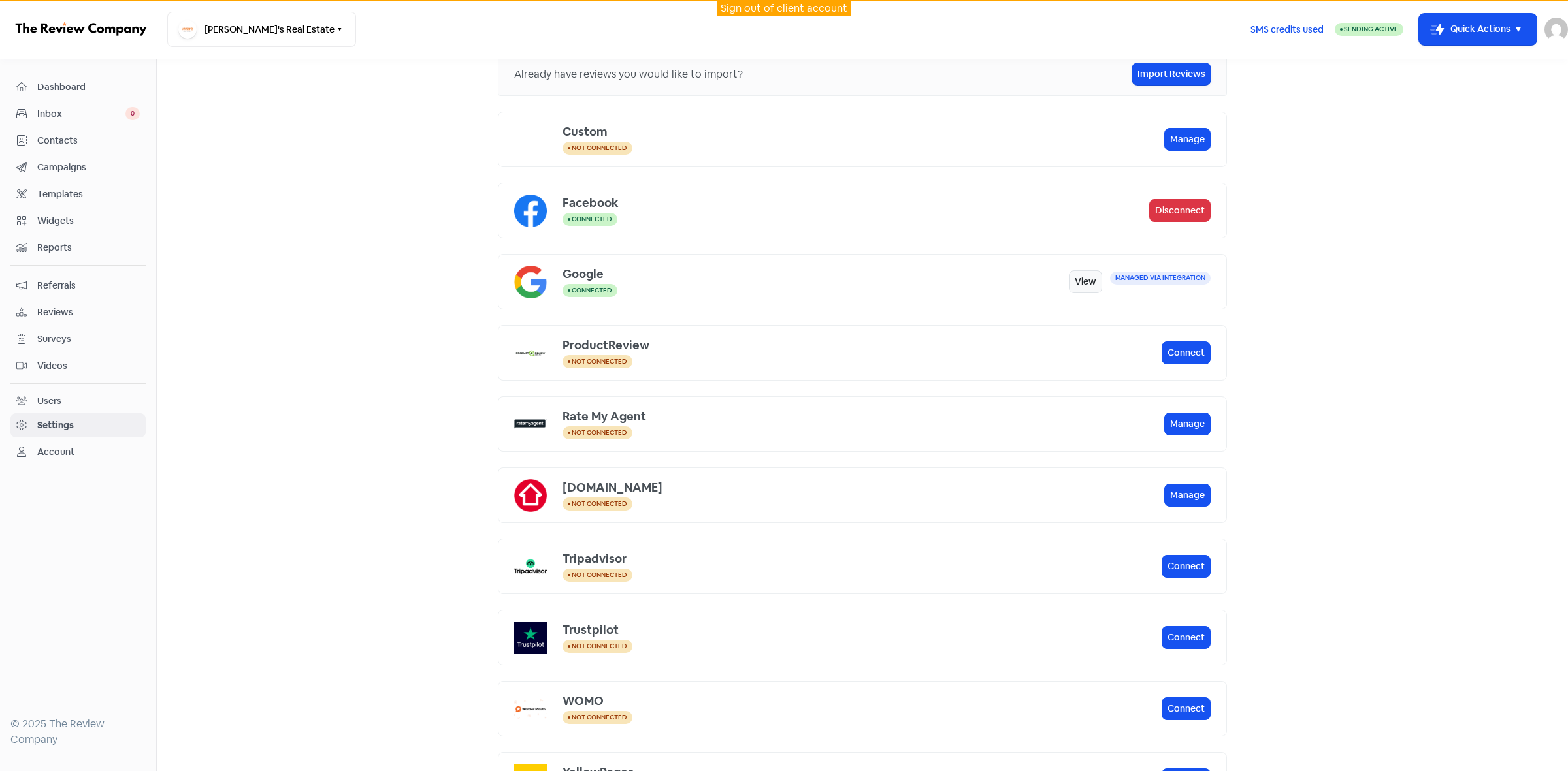
scroll to position [0, 0]
